Goal: Transaction & Acquisition: Purchase product/service

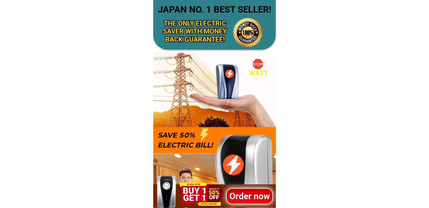
click at [242, 197] on h1 "Order now" at bounding box center [249, 195] width 47 height 13
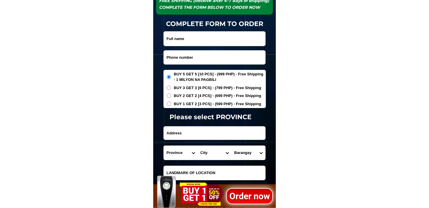
scroll to position [1935, 0]
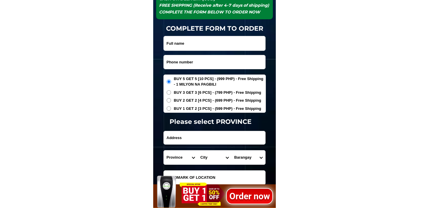
click at [185, 57] on input "Input phone_number" at bounding box center [215, 62] width 102 height 14
paste input "9171288296"
click at [165, 65] on input "9171288296" at bounding box center [215, 62] width 102 height 14
click at [166, 64] on input "9171288296" at bounding box center [215, 62] width 102 height 14
type input "09171288296"
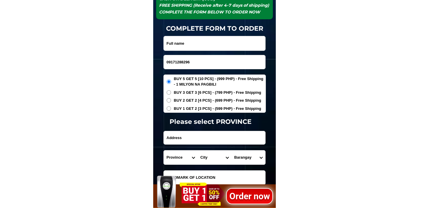
click at [197, 142] on input "Input address" at bounding box center [215, 137] width 102 height 13
paste input "Bagontaas"
click at [211, 136] on input "Bagontaas" at bounding box center [215, 137] width 102 height 13
paste input "efore bless housesing and before car wash"
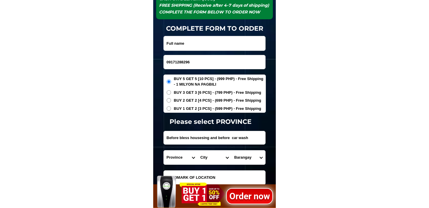
type input "Before bless housesing and before car wash"
click at [177, 158] on select "Province [GEOGRAPHIC_DATA] [GEOGRAPHIC_DATA][PERSON_NAME][GEOGRAPHIC_DATA][GEOG…" at bounding box center [181, 157] width 34 height 14
select select "63_623"
click at [164, 150] on select "Province [GEOGRAPHIC_DATA] [GEOGRAPHIC_DATA][PERSON_NAME][GEOGRAPHIC_DATA][GEOG…" at bounding box center [181, 157] width 34 height 14
click at [210, 159] on select "City [GEOGRAPHIC_DATA]-[GEOGRAPHIC_DATA][PERSON_NAME][GEOGRAPHIC_DATA]-[GEOGRAP…" at bounding box center [215, 157] width 34 height 14
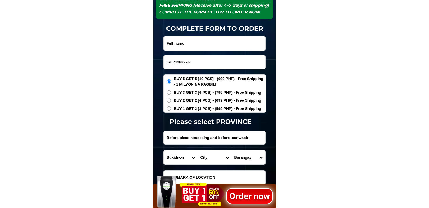
select select "63_6237929"
click at [198, 150] on select "City [GEOGRAPHIC_DATA]-[GEOGRAPHIC_DATA][PERSON_NAME][GEOGRAPHIC_DATA]-[GEOGRAP…" at bounding box center [215, 157] width 34 height 14
click at [254, 154] on select "Barangay Bagontaas Banlag [PERSON_NAME][GEOGRAPHIC_DATA][GEOGRAPHIC_DATA] [GEOG…" at bounding box center [249, 157] width 34 height 14
select select "63_6237929695"
click at [232, 150] on select "Barangay Bagontaas Banlag [PERSON_NAME][GEOGRAPHIC_DATA][GEOGRAPHIC_DATA] [GEOG…" at bounding box center [249, 157] width 34 height 14
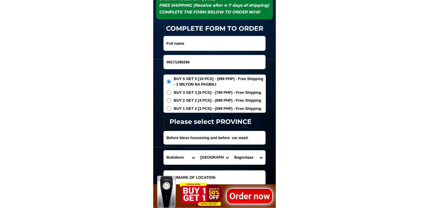
click at [171, 110] on input "BUY 1 GET 2 [3 PCS] - (599 PHP) - Free Shipping" at bounding box center [169, 108] width 4 height 4
radio input "true"
click at [179, 37] on input "Input full_name" at bounding box center [215, 43] width 102 height 14
type input "m"
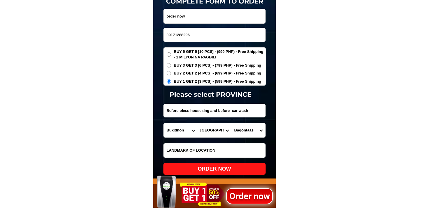
scroll to position [1991, 0]
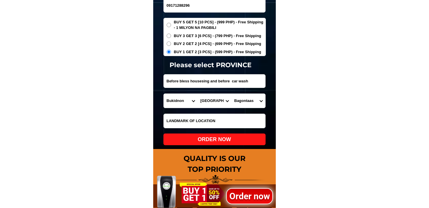
type input "order now"
click at [216, 133] on div "ORDER NOW" at bounding box center [215, 139] width 102 height 12
radio input "true"
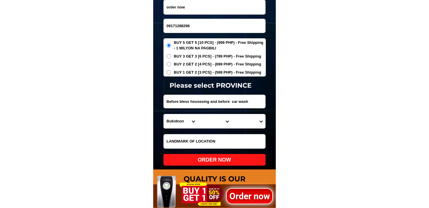
scroll to position [1962, 0]
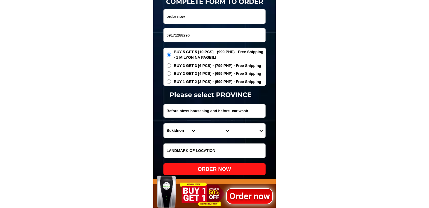
click at [201, 32] on input "09171288296" at bounding box center [215, 35] width 102 height 14
paste input "9478547080"
click at [169, 39] on input "9478547080" at bounding box center [215, 35] width 102 height 14
type input "09478547080"
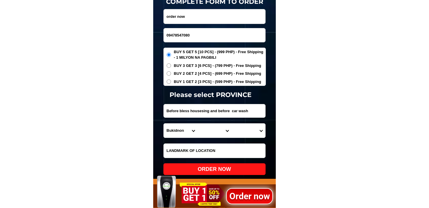
click at [197, 20] on input "order now" at bounding box center [215, 16] width 102 height 14
paste input "[PERSON_NAME]"
type input "[PERSON_NAME]"
